Goal: Find contact information: Find contact information

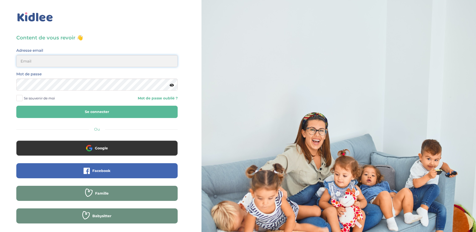
click at [60, 61] on input "email" at bounding box center [96, 61] width 161 height 12
type input "[PERSON_NAME][EMAIL_ADDRESS][DOMAIN_NAME]"
click at [16, 106] on button "Se connecter" at bounding box center [96, 112] width 161 height 12
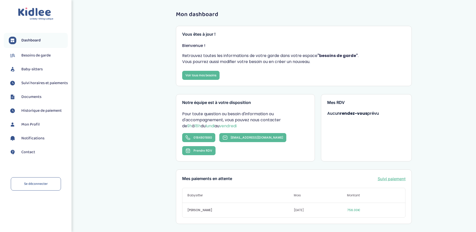
click at [32, 155] on span "Contact" at bounding box center [28, 152] width 14 height 6
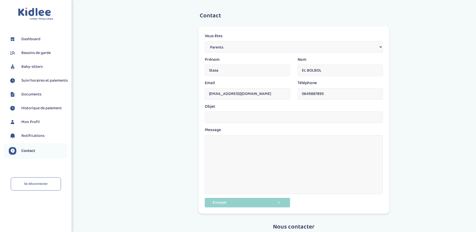
scroll to position [76, 0]
